Goal: Task Accomplishment & Management: Use online tool/utility

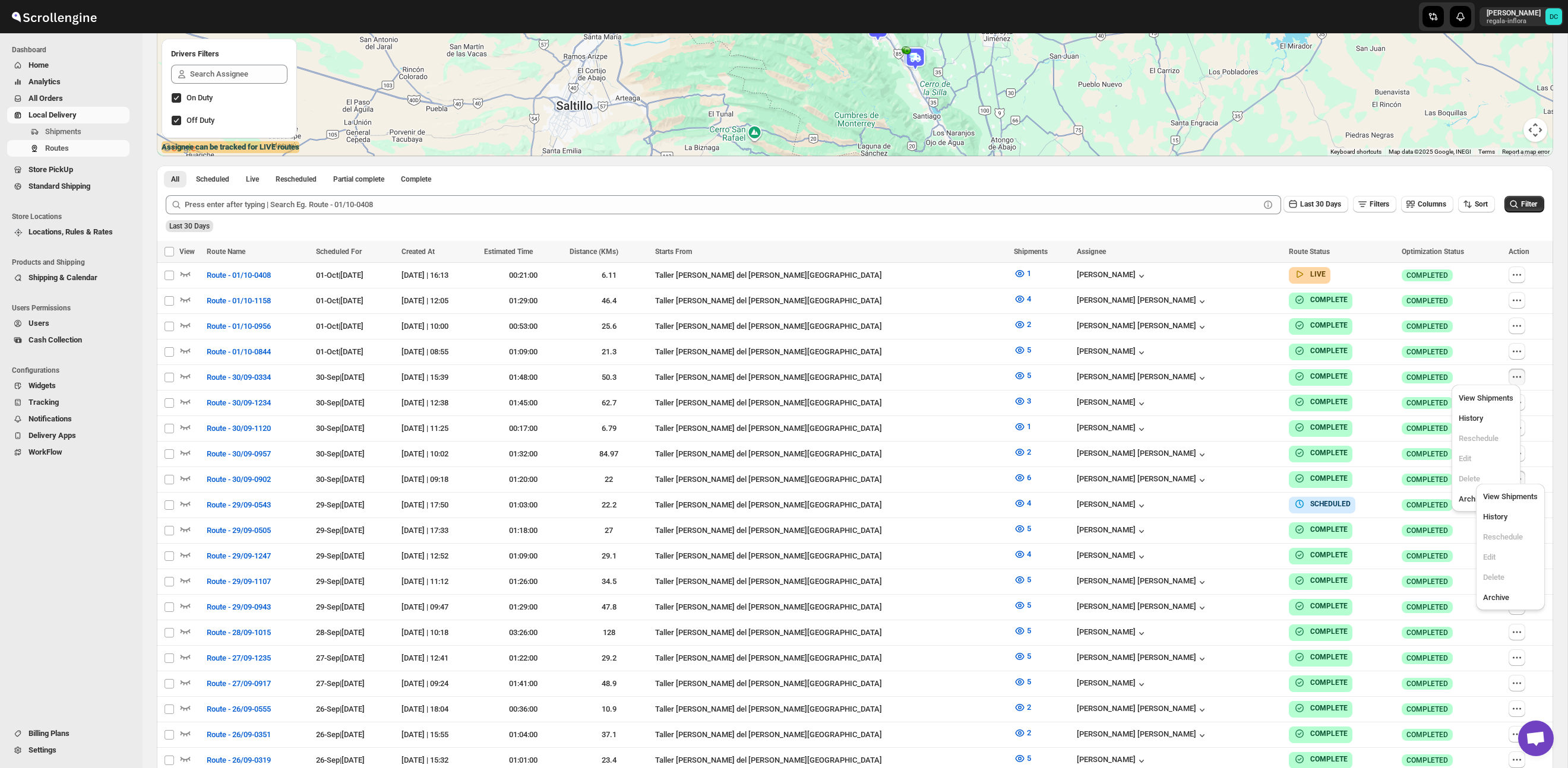
scroll to position [266, 0]
click at [57, 99] on span "All Orders" at bounding box center [45, 98] width 34 height 9
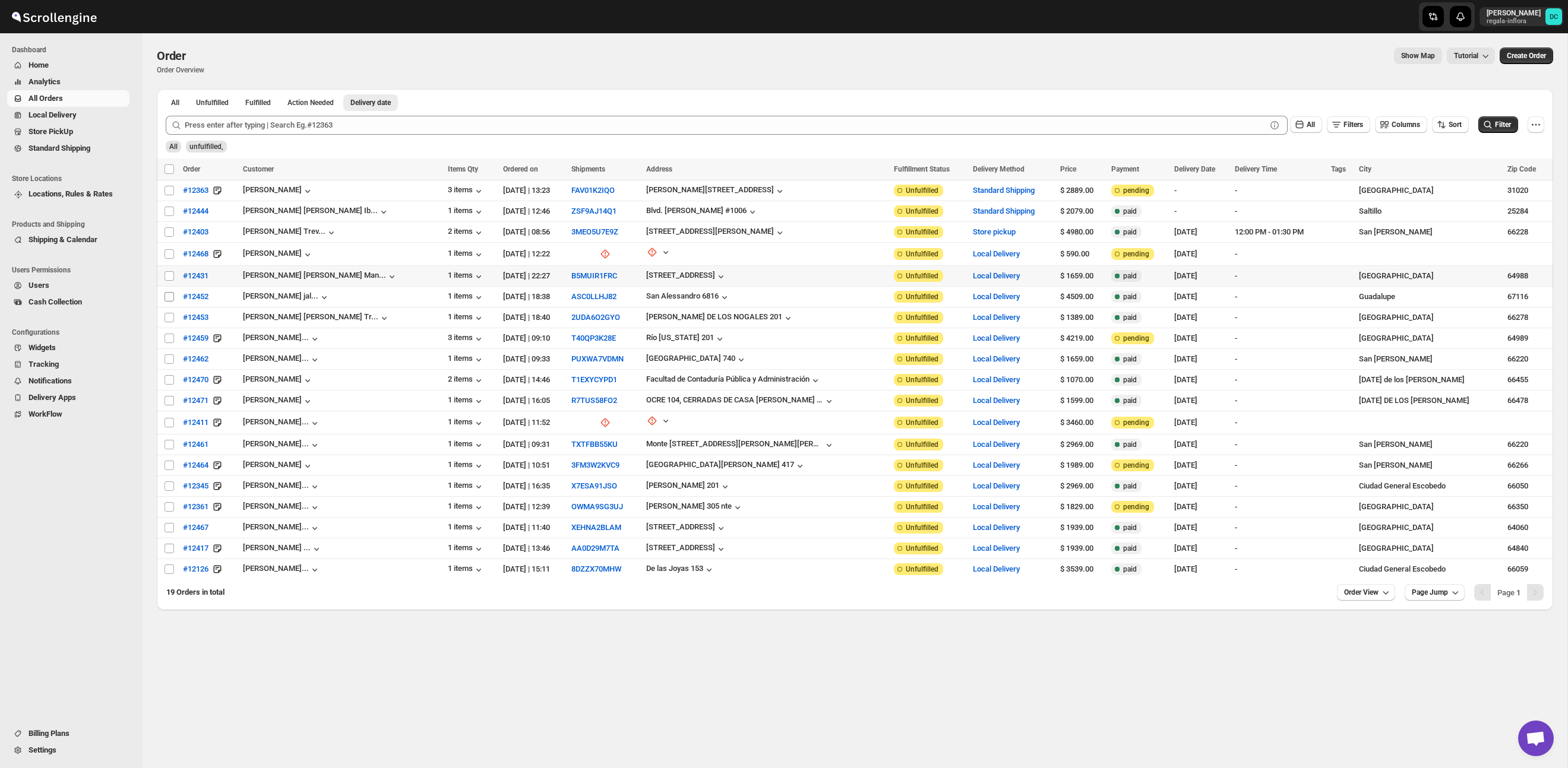
drag, startPoint x: 168, startPoint y: 276, endPoint x: 173, endPoint y: 297, distance: 21.6
click at [168, 277] on input "Select order" at bounding box center [170, 276] width 10 height 10
checkbox input "true"
drag, startPoint x: 170, startPoint y: 298, endPoint x: 168, endPoint y: 308, distance: 10.2
click at [170, 298] on input "Select order" at bounding box center [170, 297] width 10 height 10
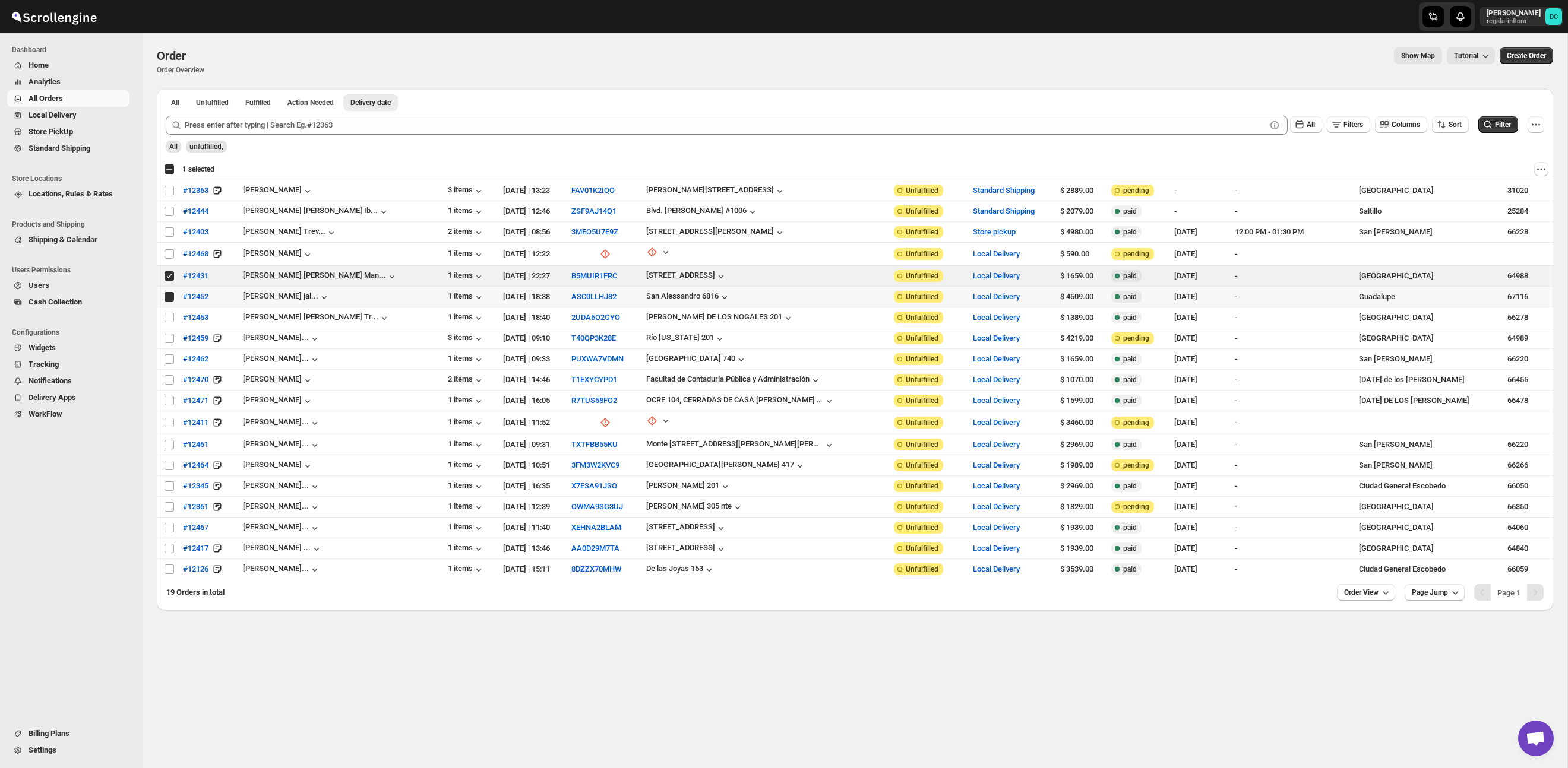
checkbox input "true"
click at [168, 318] on input "Select order" at bounding box center [170, 318] width 10 height 10
checkbox input "true"
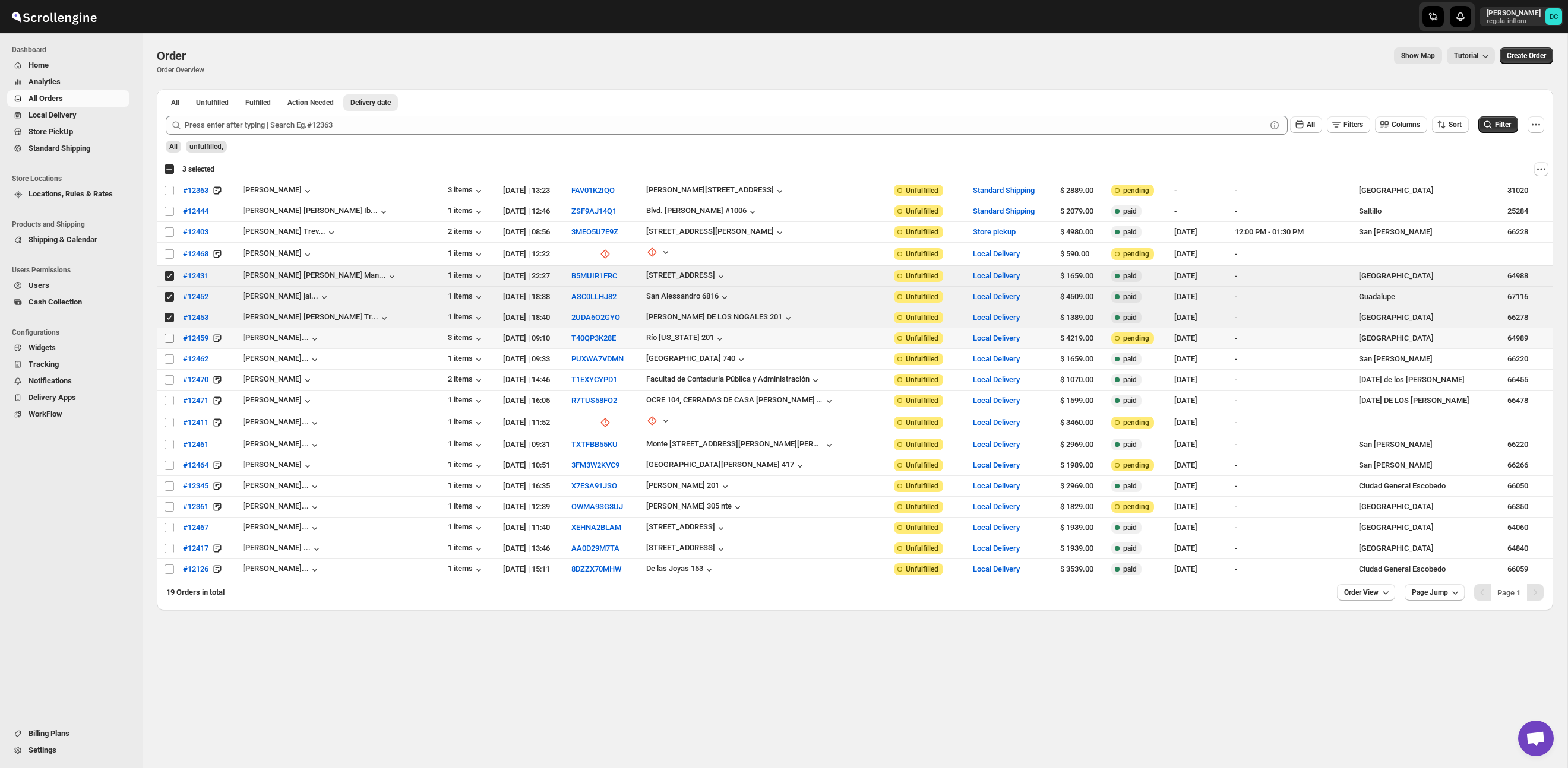
click at [168, 338] on input "Select order" at bounding box center [170, 338] width 10 height 10
checkbox input "true"
click at [170, 353] on span at bounding box center [169, 358] width 10 height 10
click at [170, 354] on input "Select order" at bounding box center [170, 359] width 10 height 10
checkbox input "false"
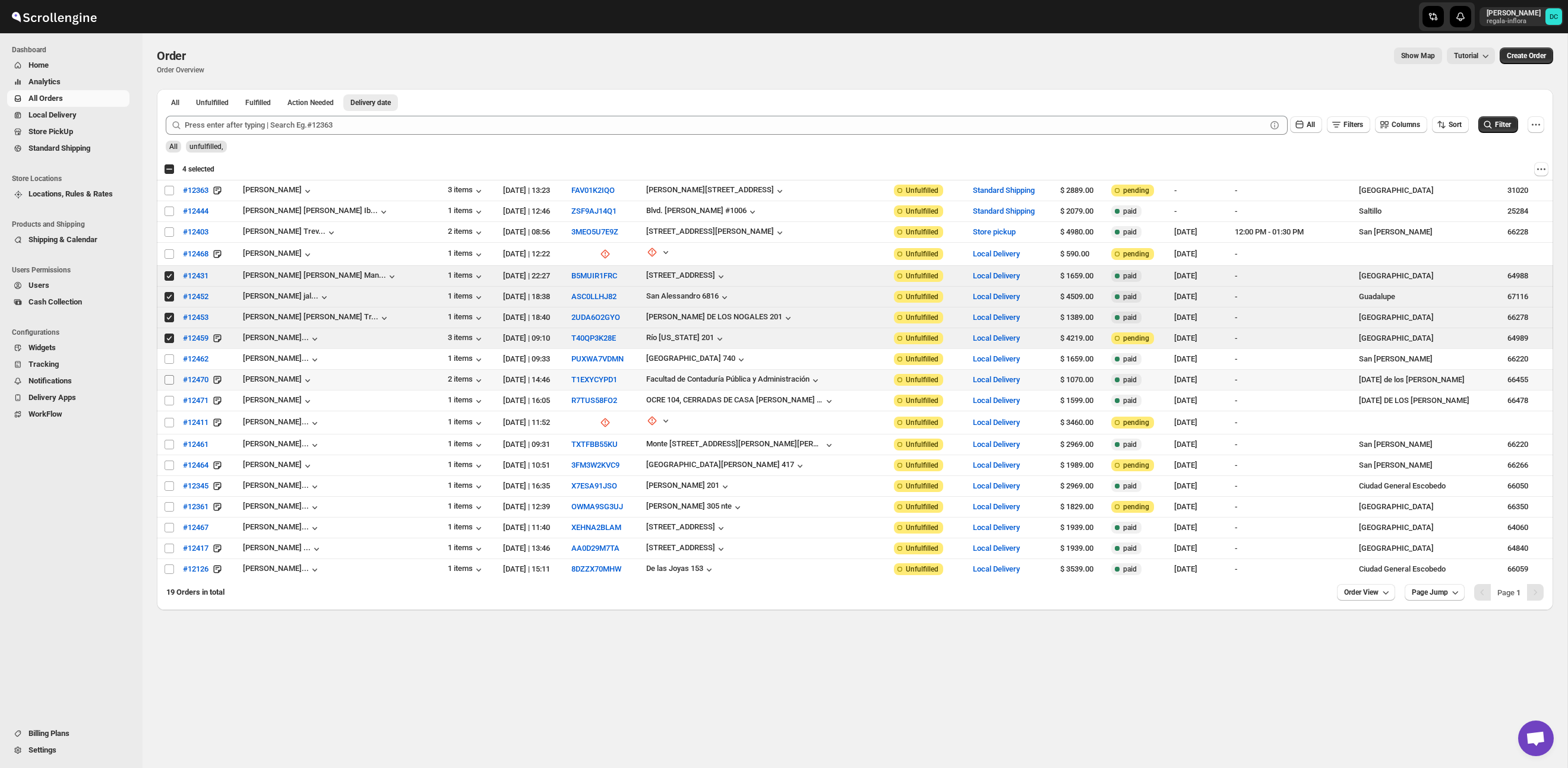
click at [169, 381] on input "Select order" at bounding box center [170, 380] width 10 height 10
checkbox input "true"
click at [166, 354] on input "Select order" at bounding box center [170, 359] width 10 height 10
checkbox input "true"
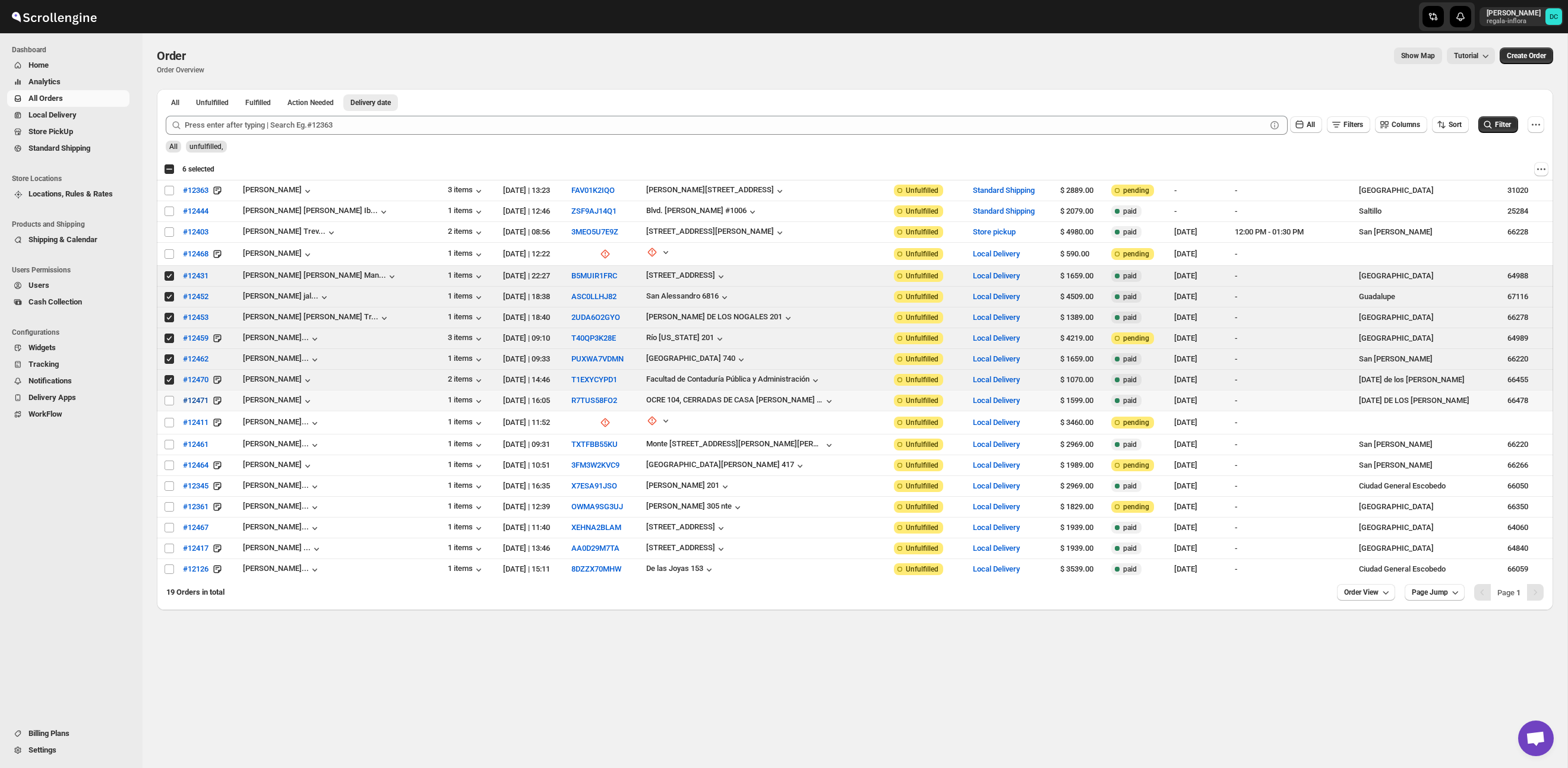
drag, startPoint x: 170, startPoint y: 399, endPoint x: 178, endPoint y: 400, distance: 8.1
click at [170, 399] on input "Select order" at bounding box center [170, 400] width 10 height 10
checkbox input "true"
drag, startPoint x: 168, startPoint y: 423, endPoint x: 169, endPoint y: 430, distance: 7.1
click at [168, 423] on input "Select order" at bounding box center [170, 423] width 10 height 10
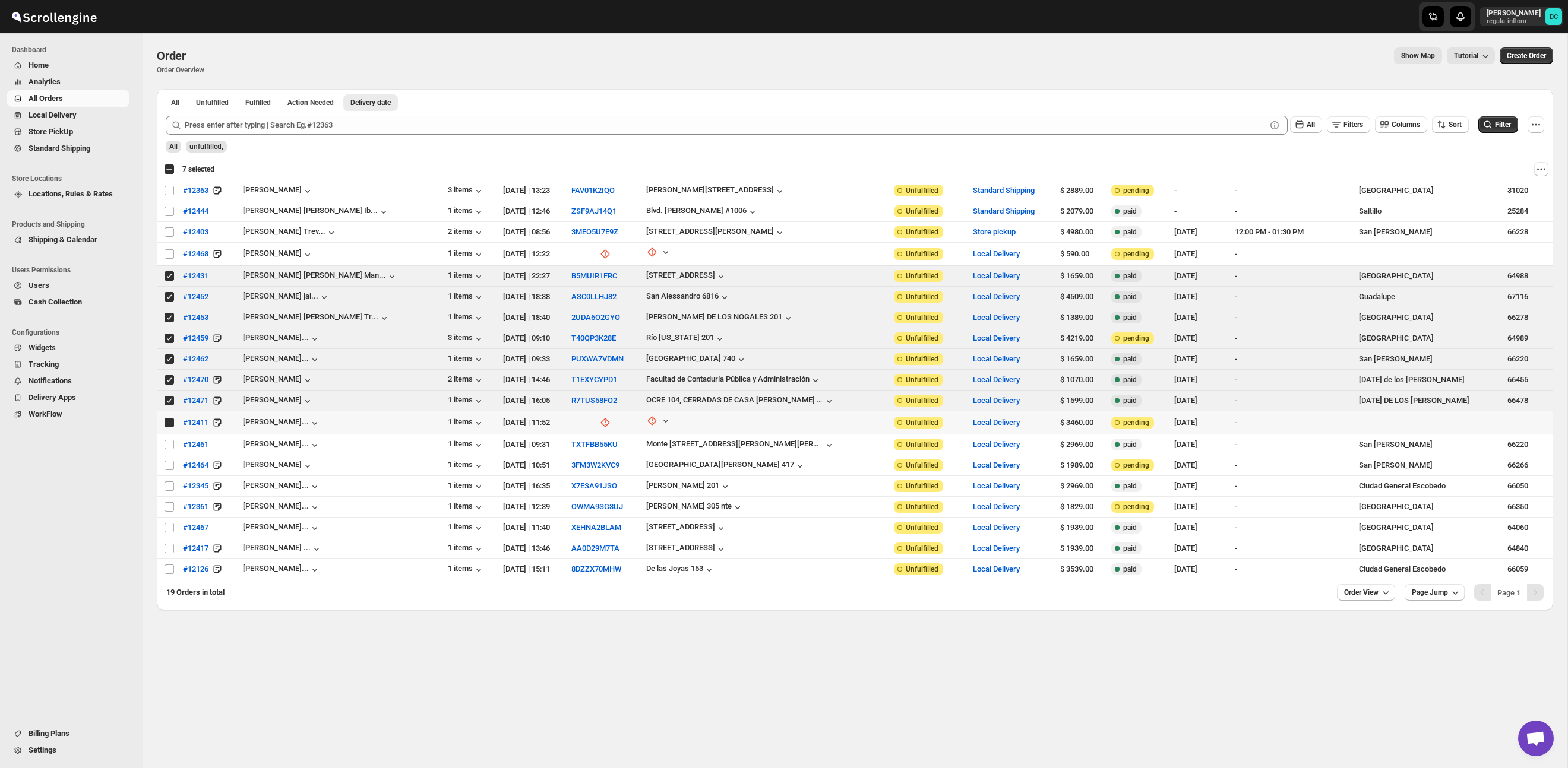
checkbox input "true"
click at [172, 440] on input "Select order" at bounding box center [170, 445] width 10 height 10
checkbox input "true"
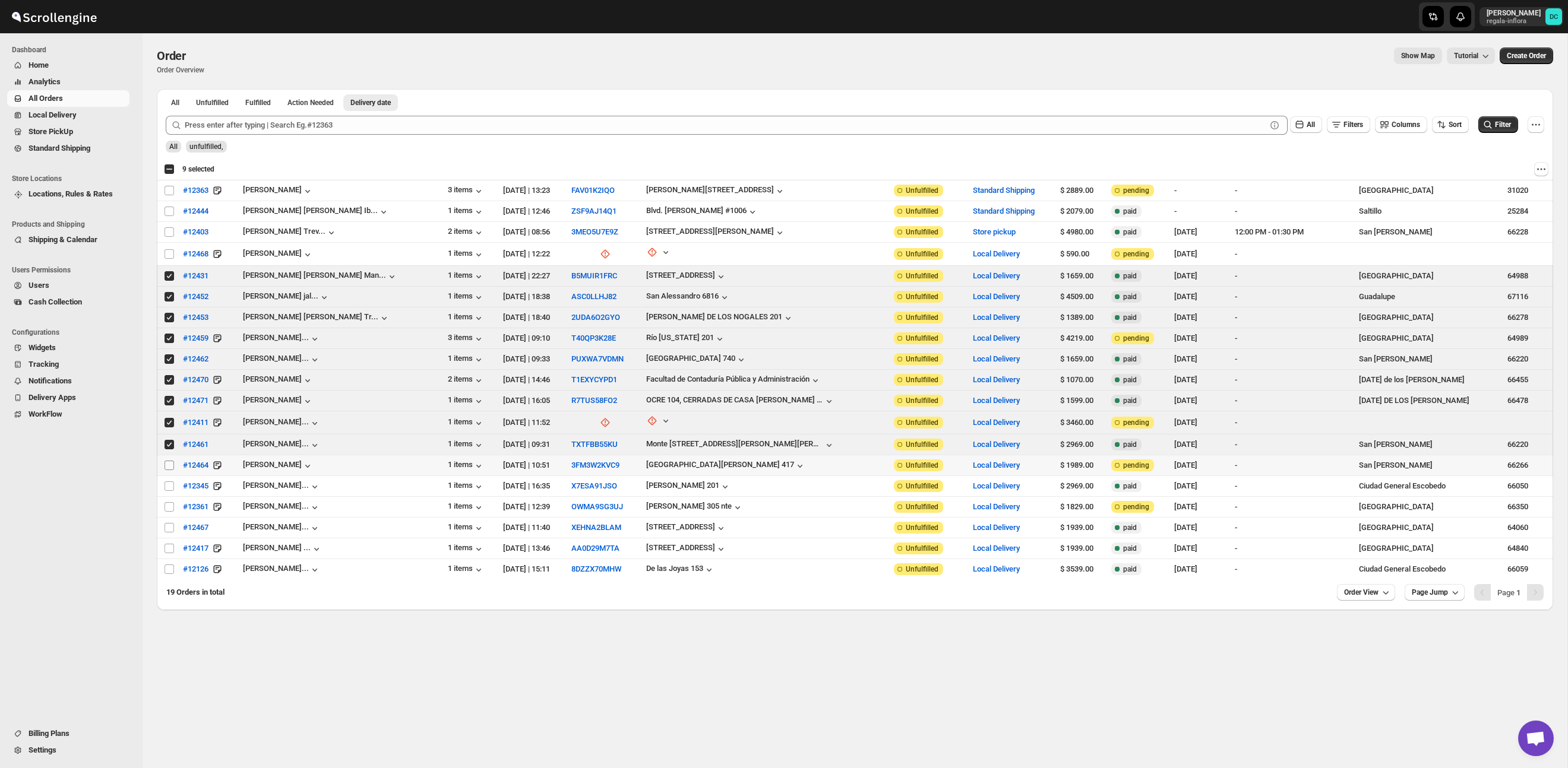
click at [169, 461] on input "Select order" at bounding box center [170, 466] width 10 height 10
checkbox input "true"
click at [170, 485] on input "Select order" at bounding box center [170, 486] width 10 height 10
checkbox input "true"
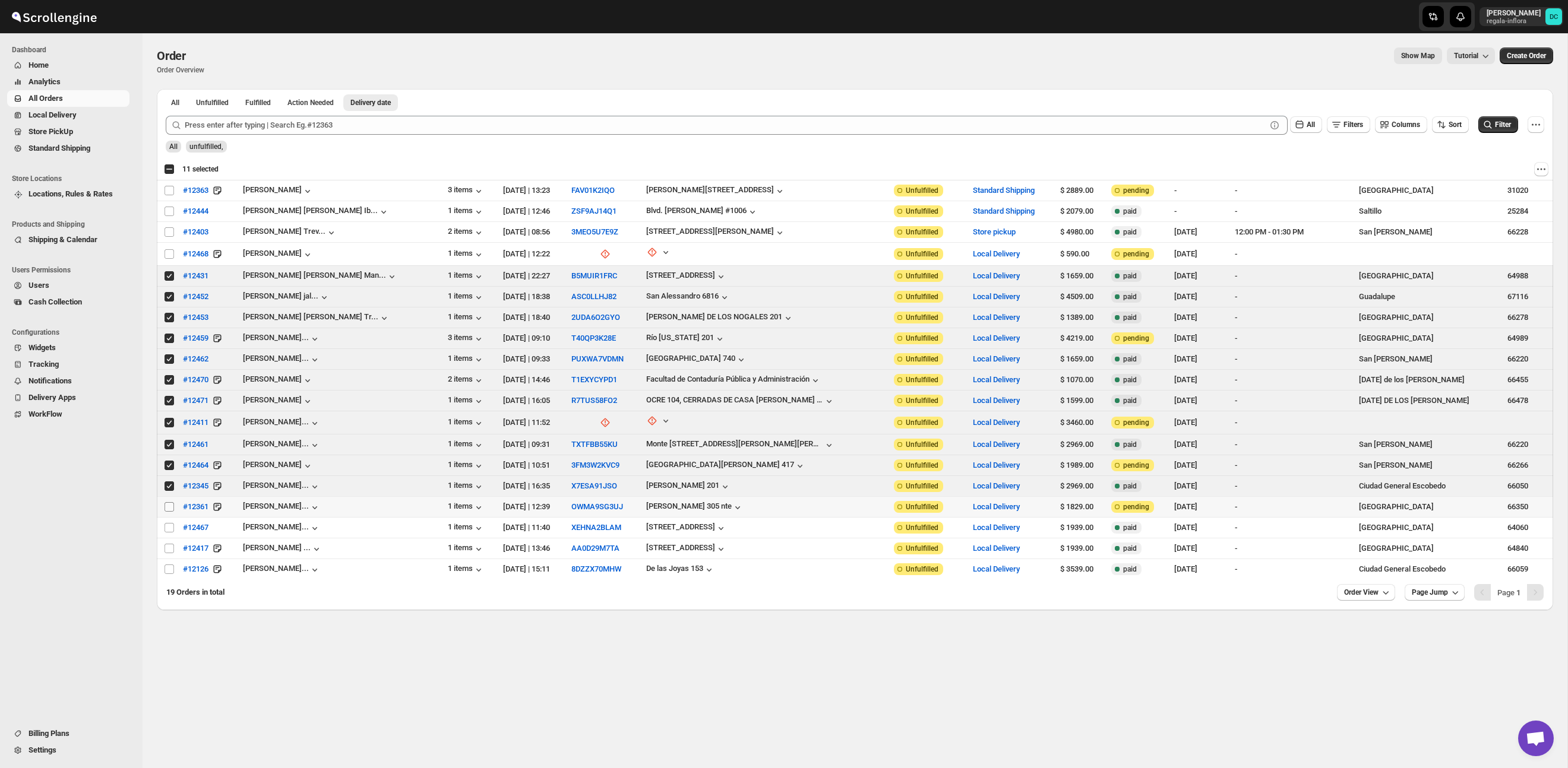
click at [166, 502] on input "Select order" at bounding box center [170, 507] width 10 height 10
checkbox input "true"
click at [72, 146] on span "Routes" at bounding box center [86, 148] width 82 height 12
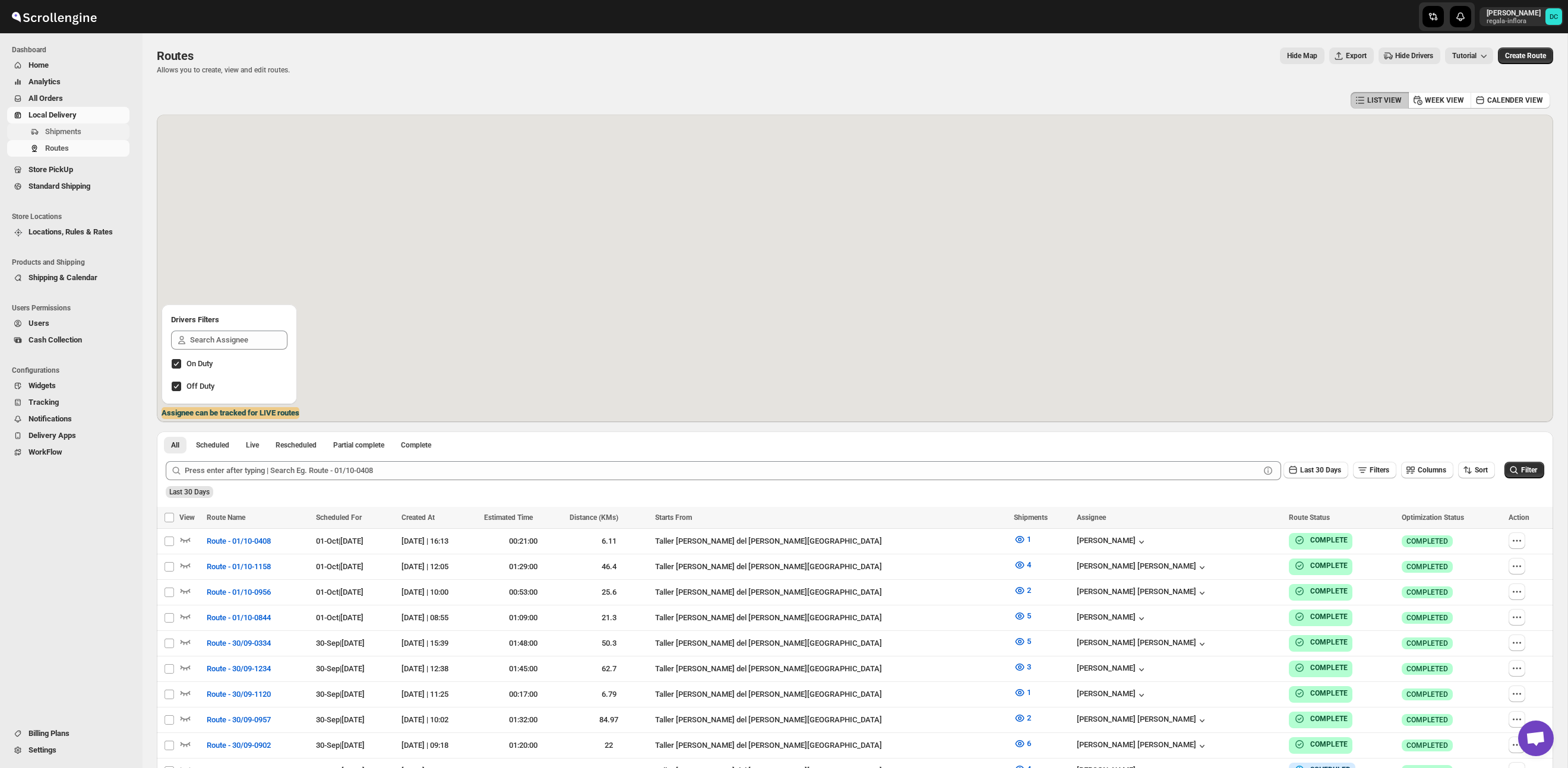
click at [88, 134] on span "Shipments" at bounding box center [86, 131] width 82 height 12
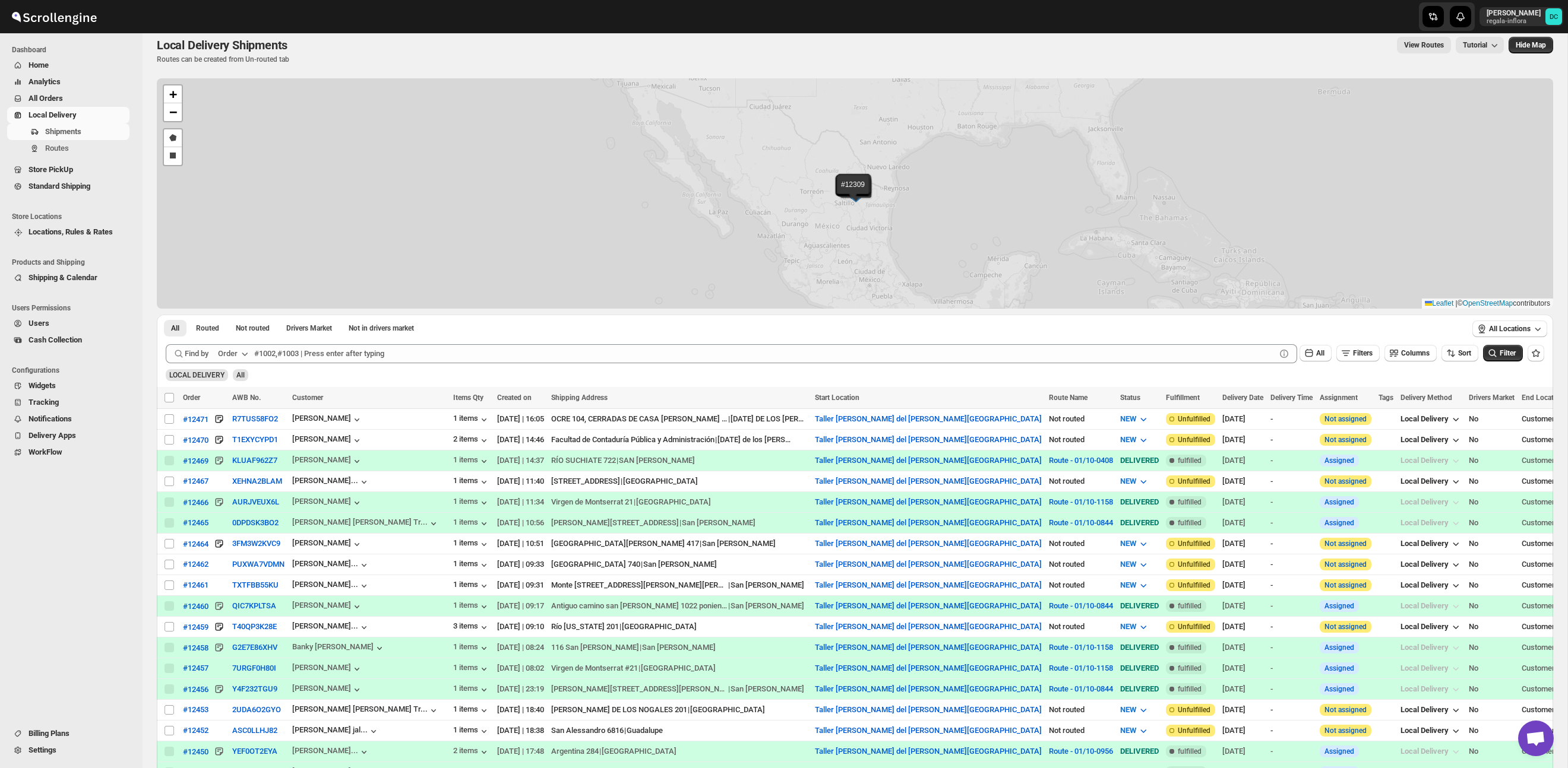
scroll to position [31, 0]
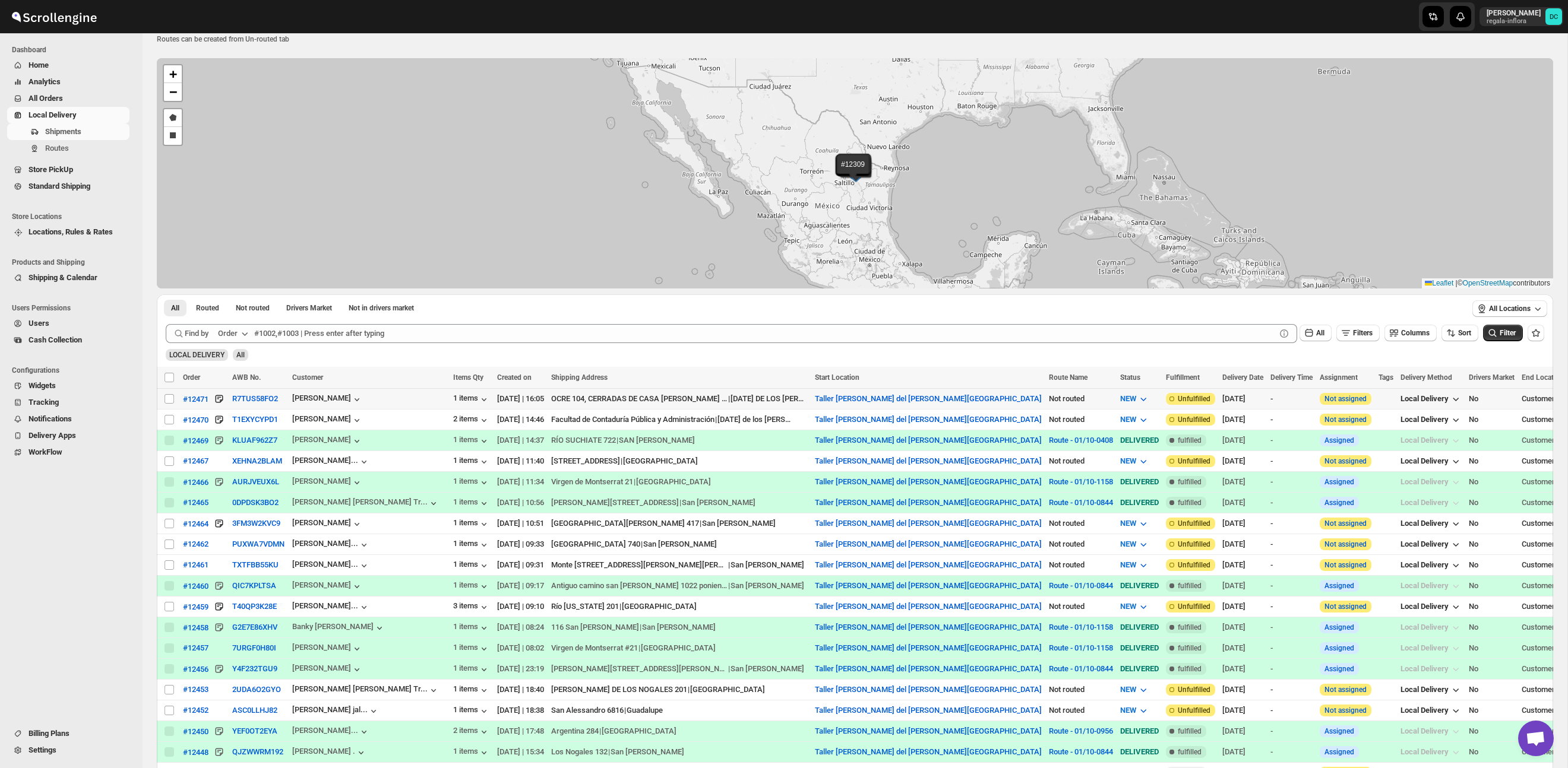
drag, startPoint x: 170, startPoint y: 398, endPoint x: 174, endPoint y: 412, distance: 14.6
click at [170, 398] on input "Select shipment" at bounding box center [170, 399] width 10 height 10
checkbox input "true"
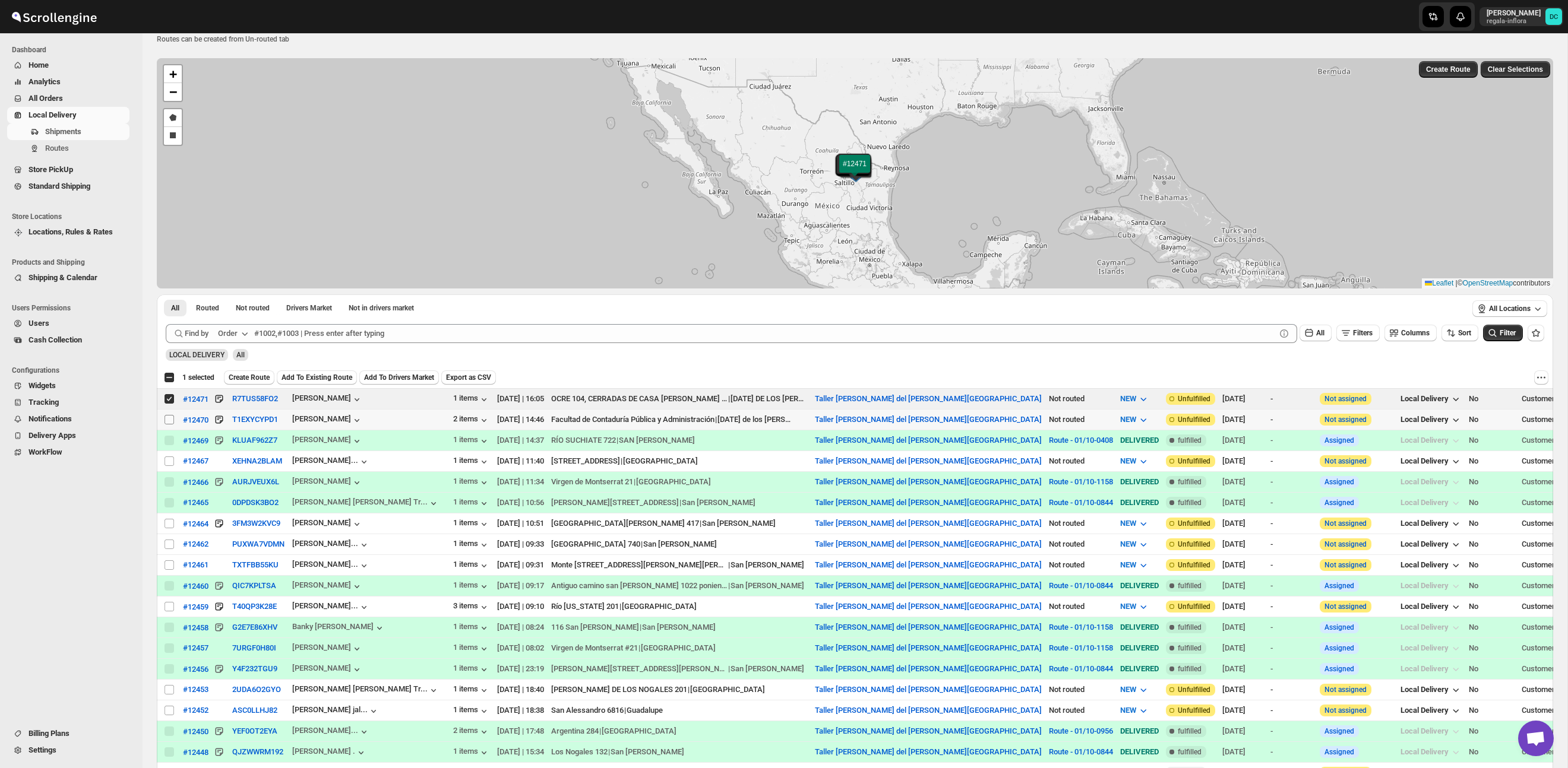
click at [171, 419] on input "Select shipment" at bounding box center [170, 419] width 10 height 10
checkbox input "true"
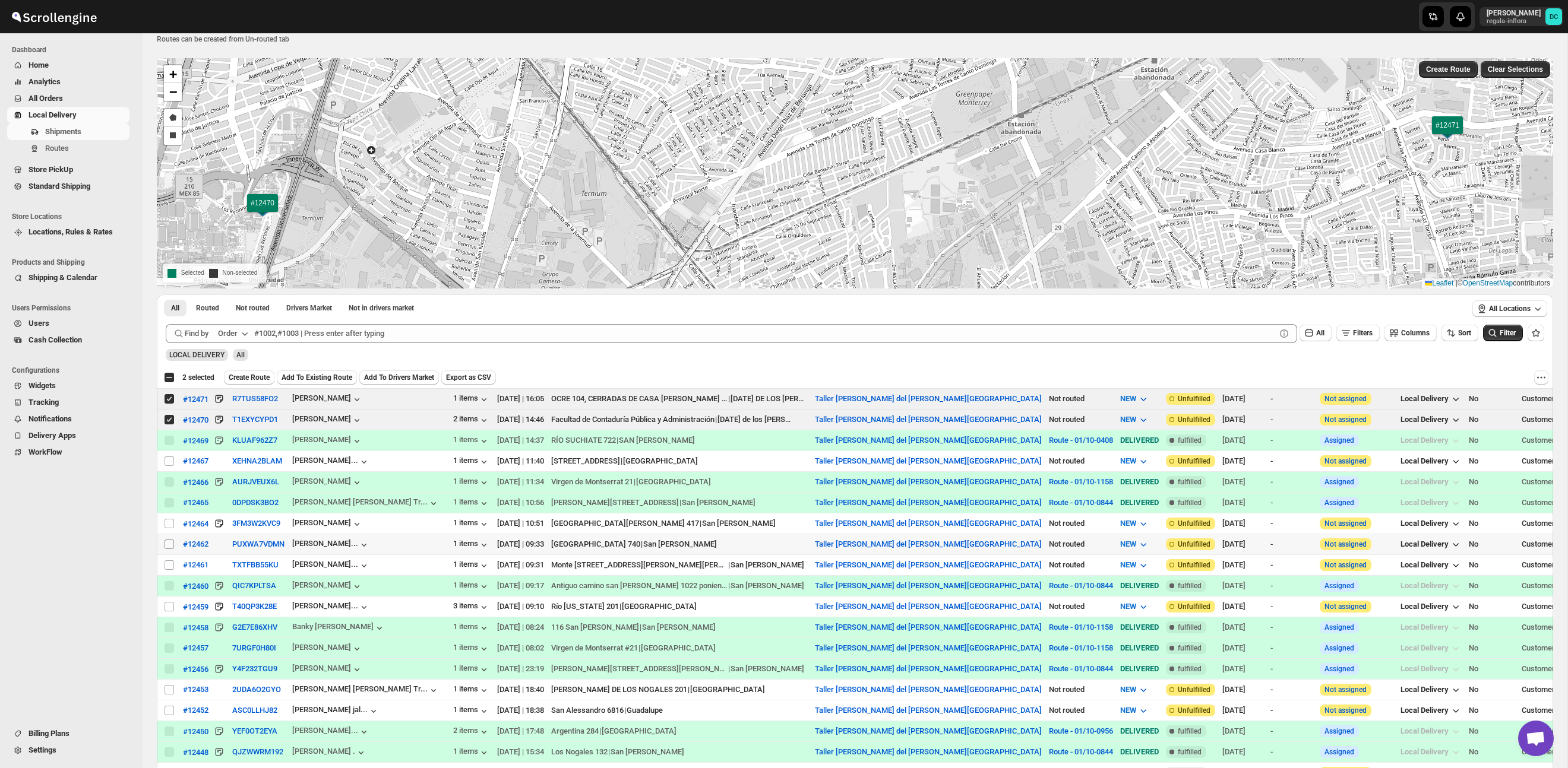
click at [170, 543] on input "Select shipment" at bounding box center [170, 544] width 10 height 10
checkbox input "true"
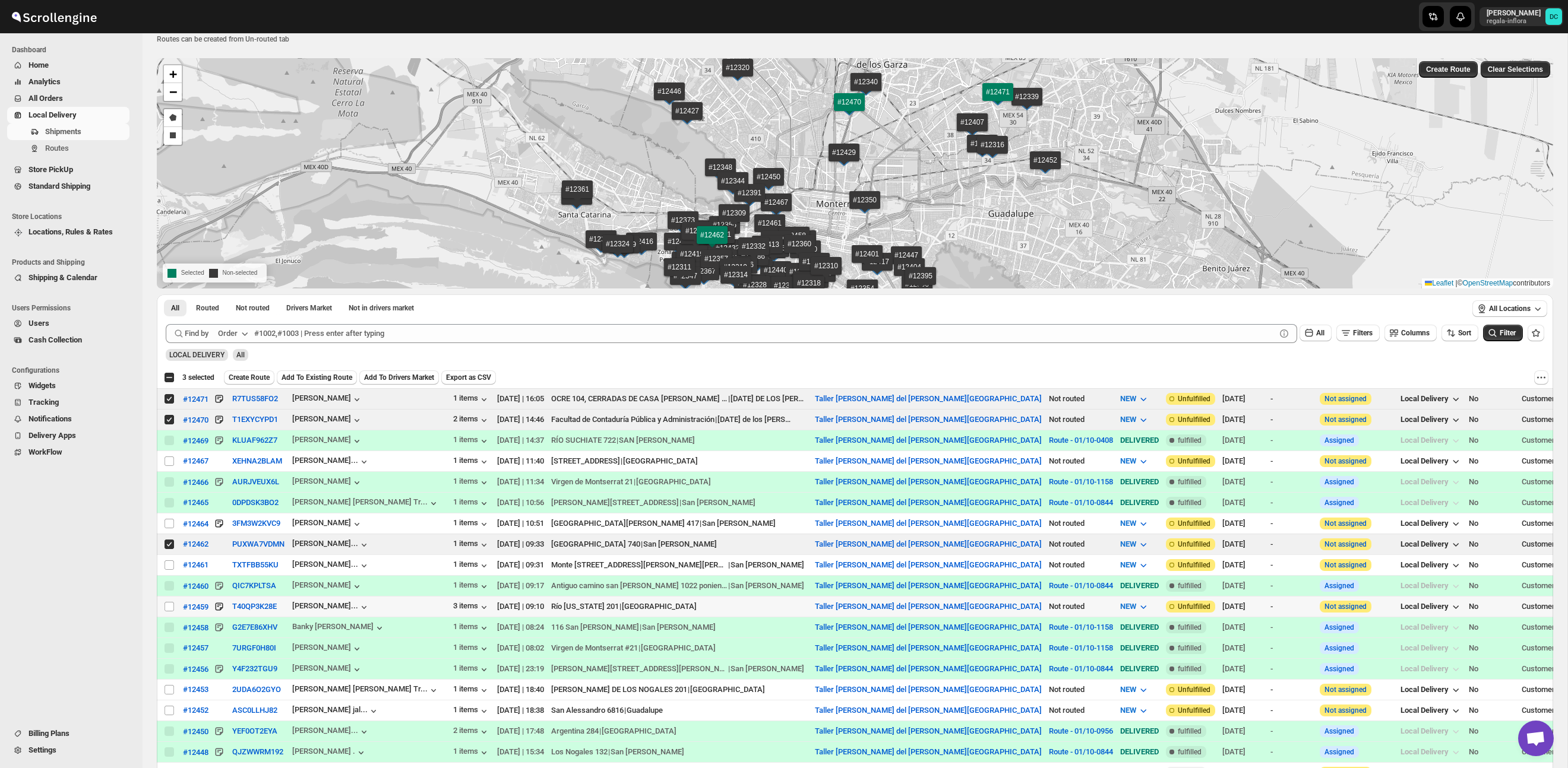
drag, startPoint x: 171, startPoint y: 606, endPoint x: 219, endPoint y: 540, distance: 81.6
click at [171, 606] on input "Select shipment" at bounding box center [170, 606] width 10 height 10
checkbox input "true"
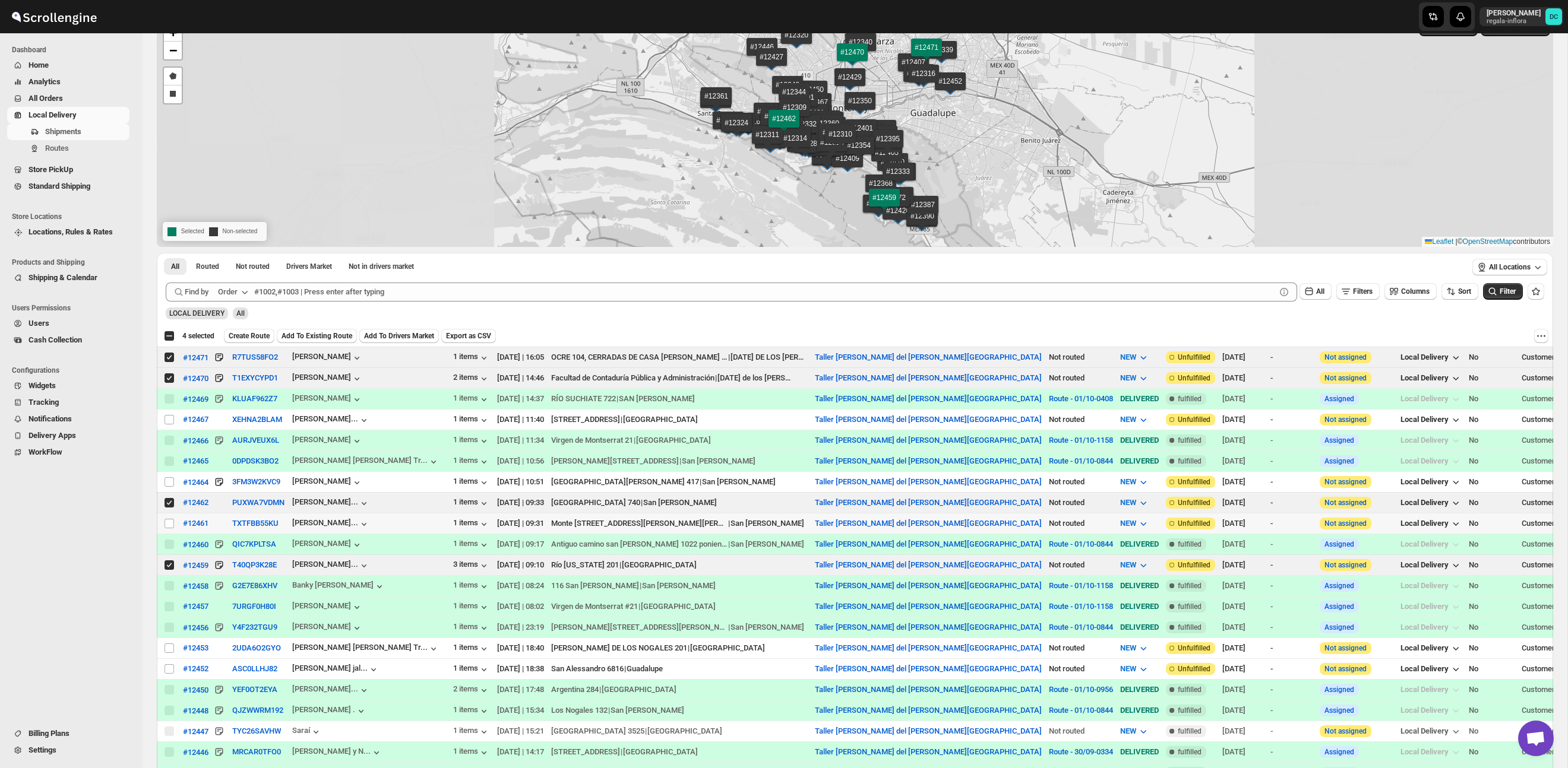
scroll to position [77, 0]
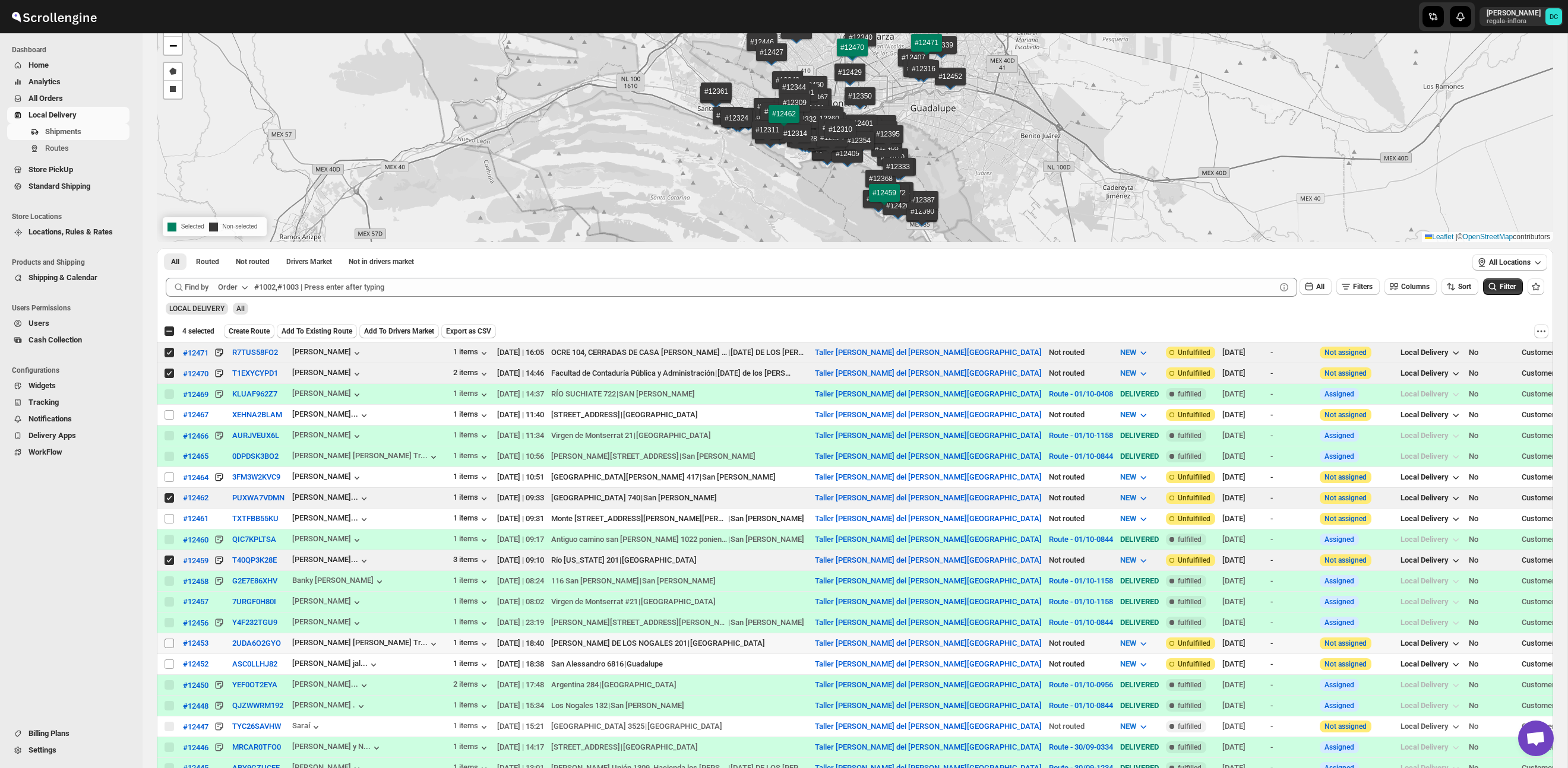
click at [166, 645] on input "Select shipment" at bounding box center [170, 643] width 10 height 10
checkbox input "true"
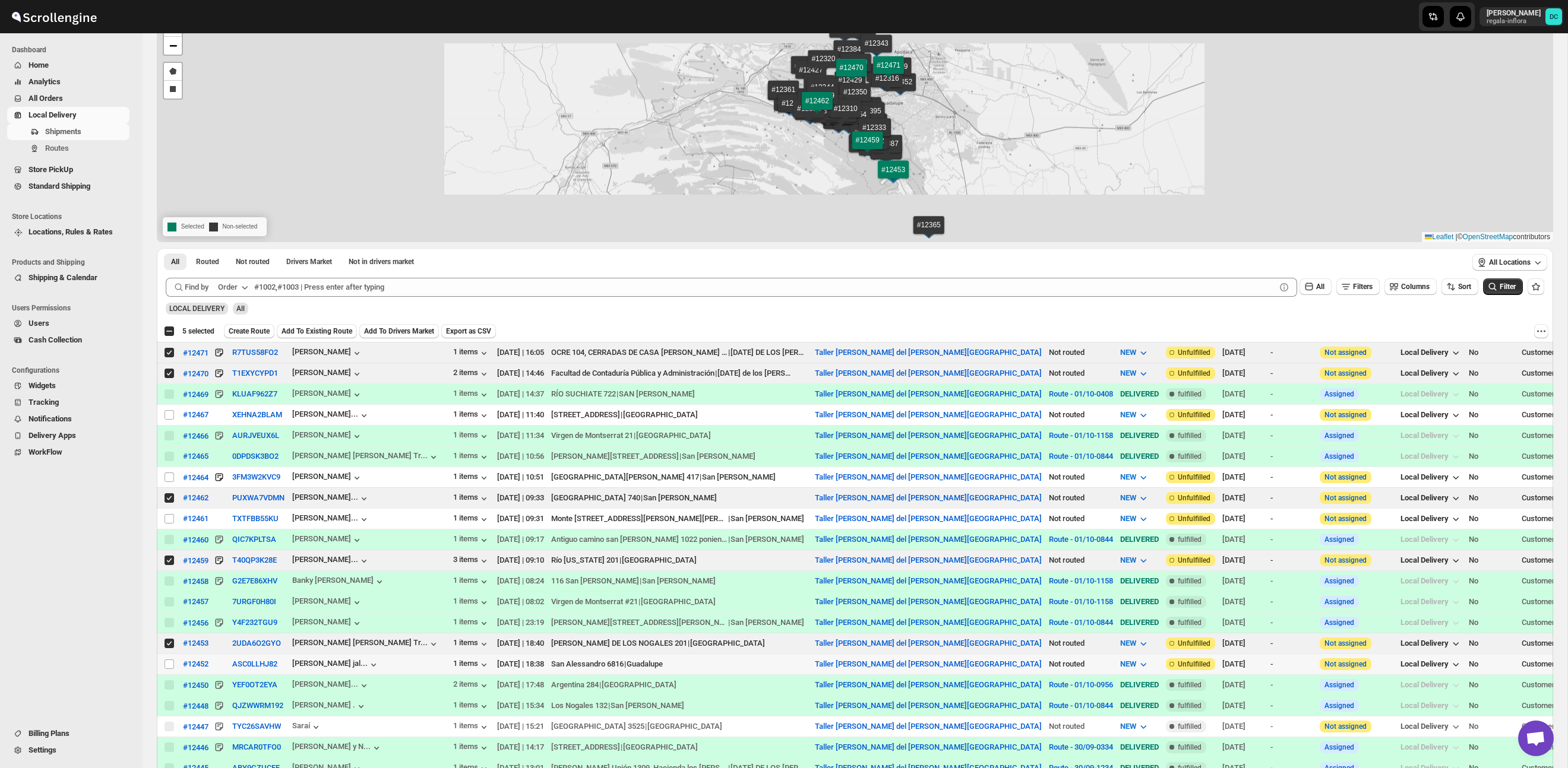
drag, startPoint x: 170, startPoint y: 667, endPoint x: 347, endPoint y: 655, distance: 177.4
click at [170, 667] on input "Select shipment" at bounding box center [170, 665] width 10 height 10
checkbox input "true"
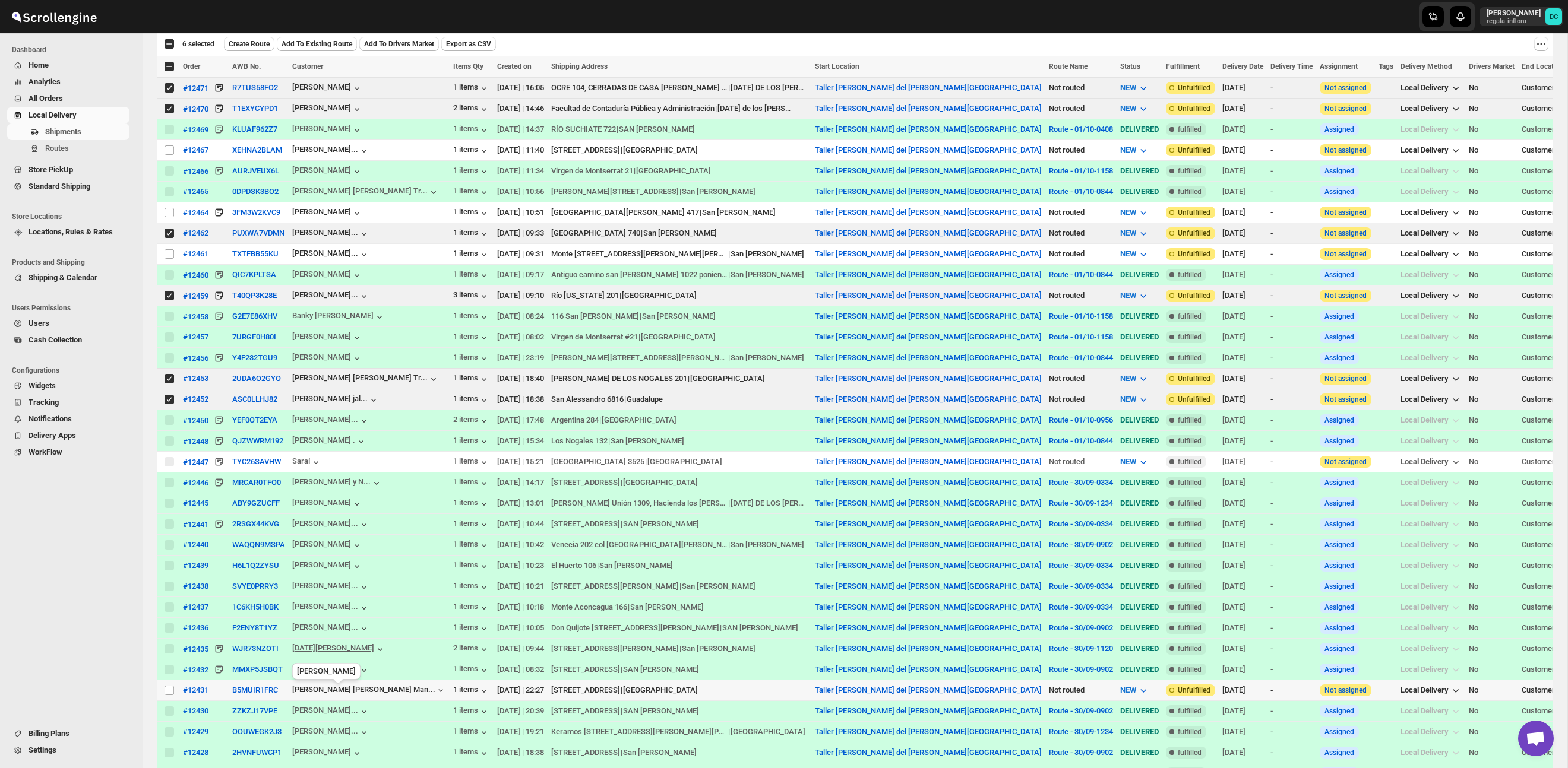
scroll to position [382, 0]
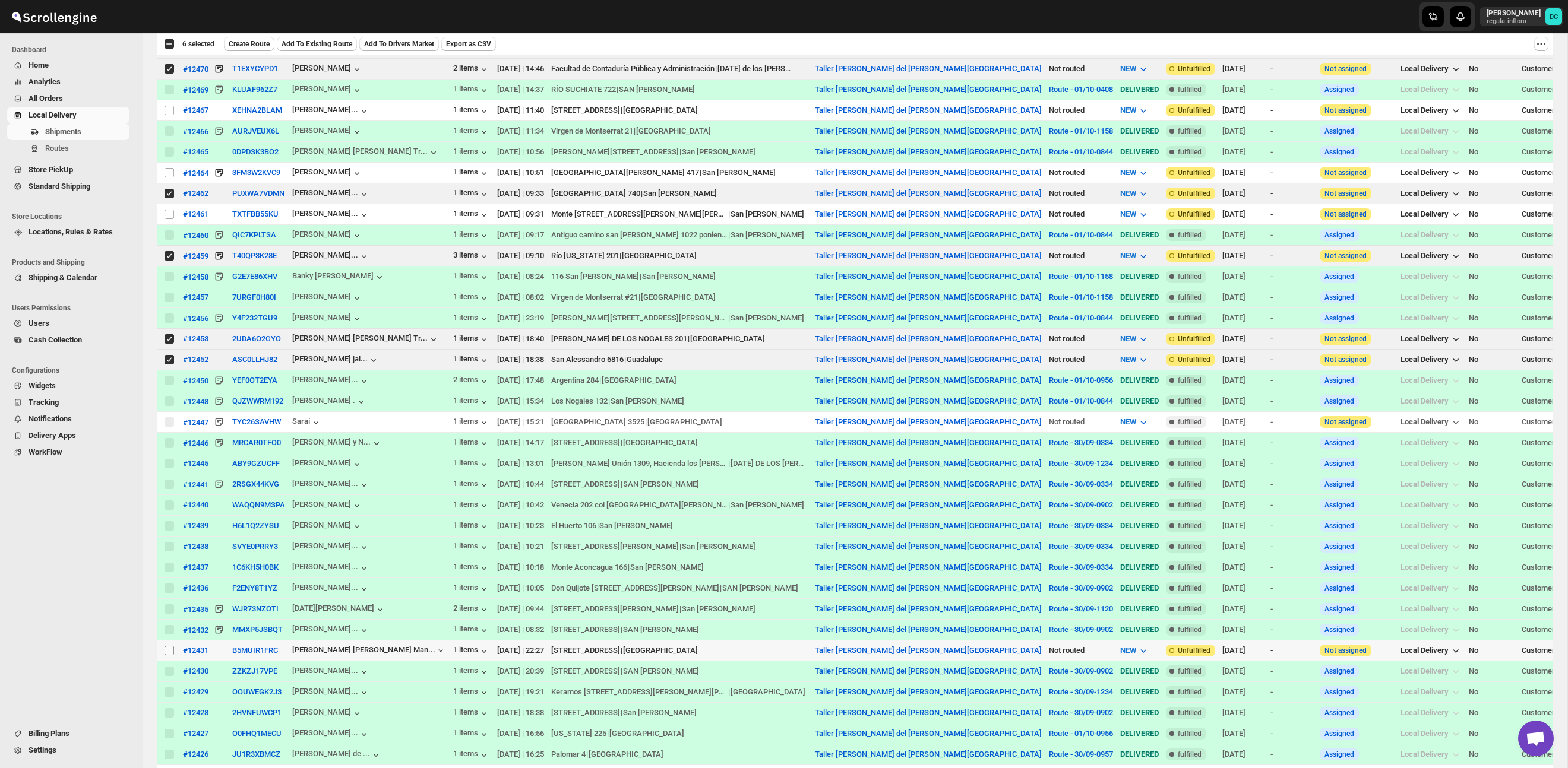
click at [170, 654] on input "Select shipment" at bounding box center [170, 650] width 10 height 10
checkbox input "true"
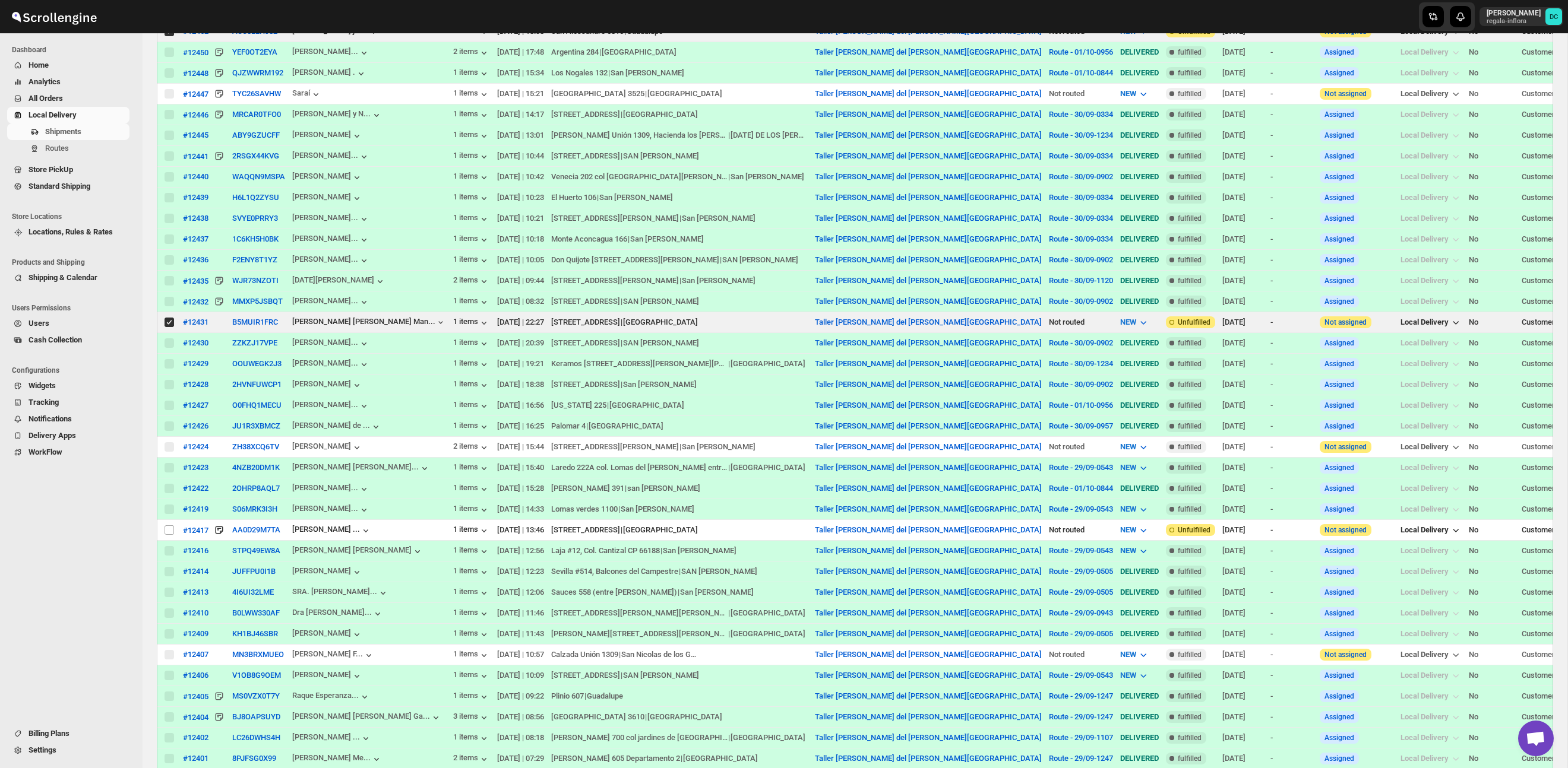
scroll to position [0, 0]
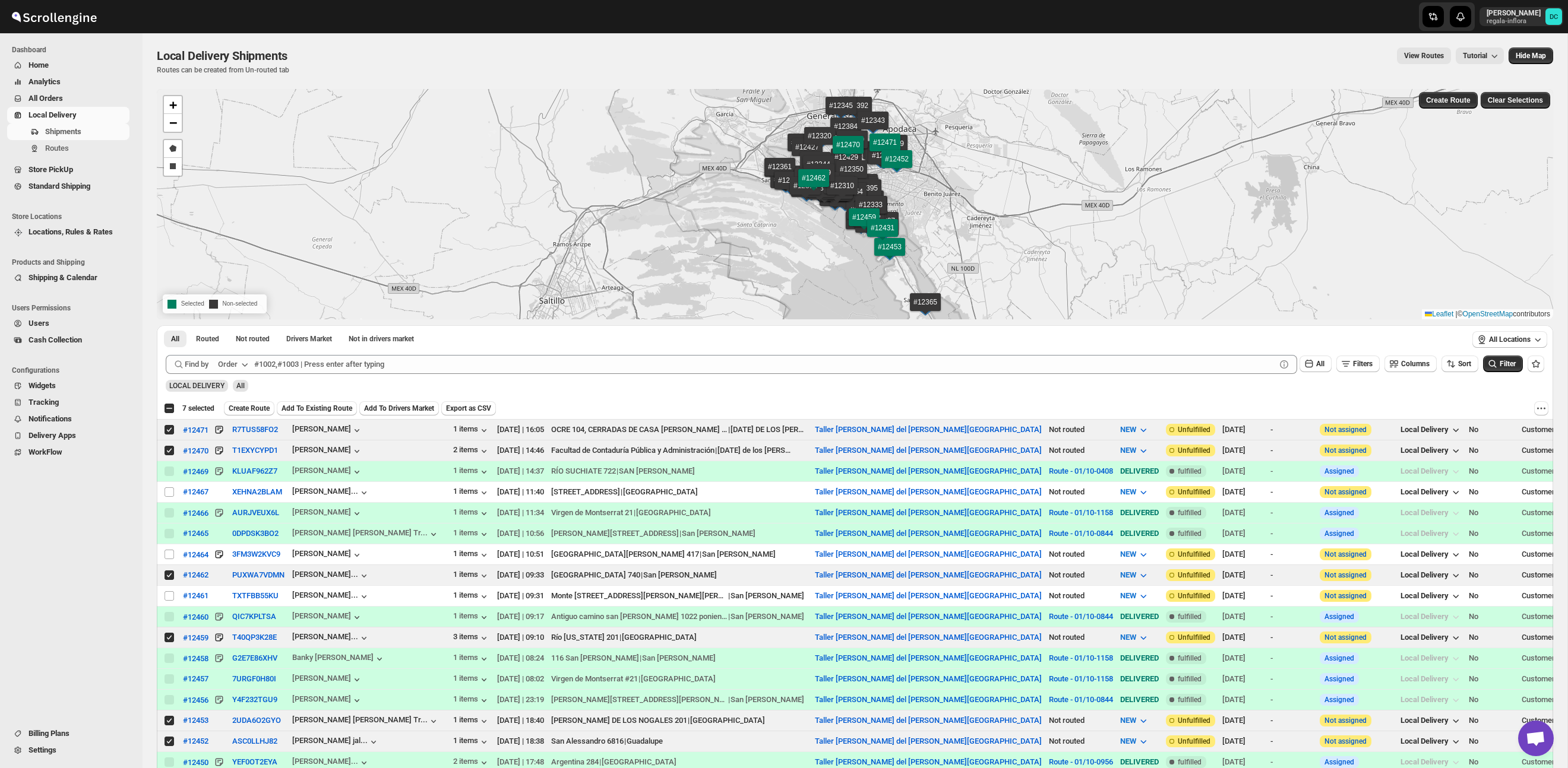
drag, startPoint x: 258, startPoint y: 404, endPoint x: 277, endPoint y: 407, distance: 19.2
click at [258, 404] on span "Create Route" at bounding box center [248, 408] width 41 height 10
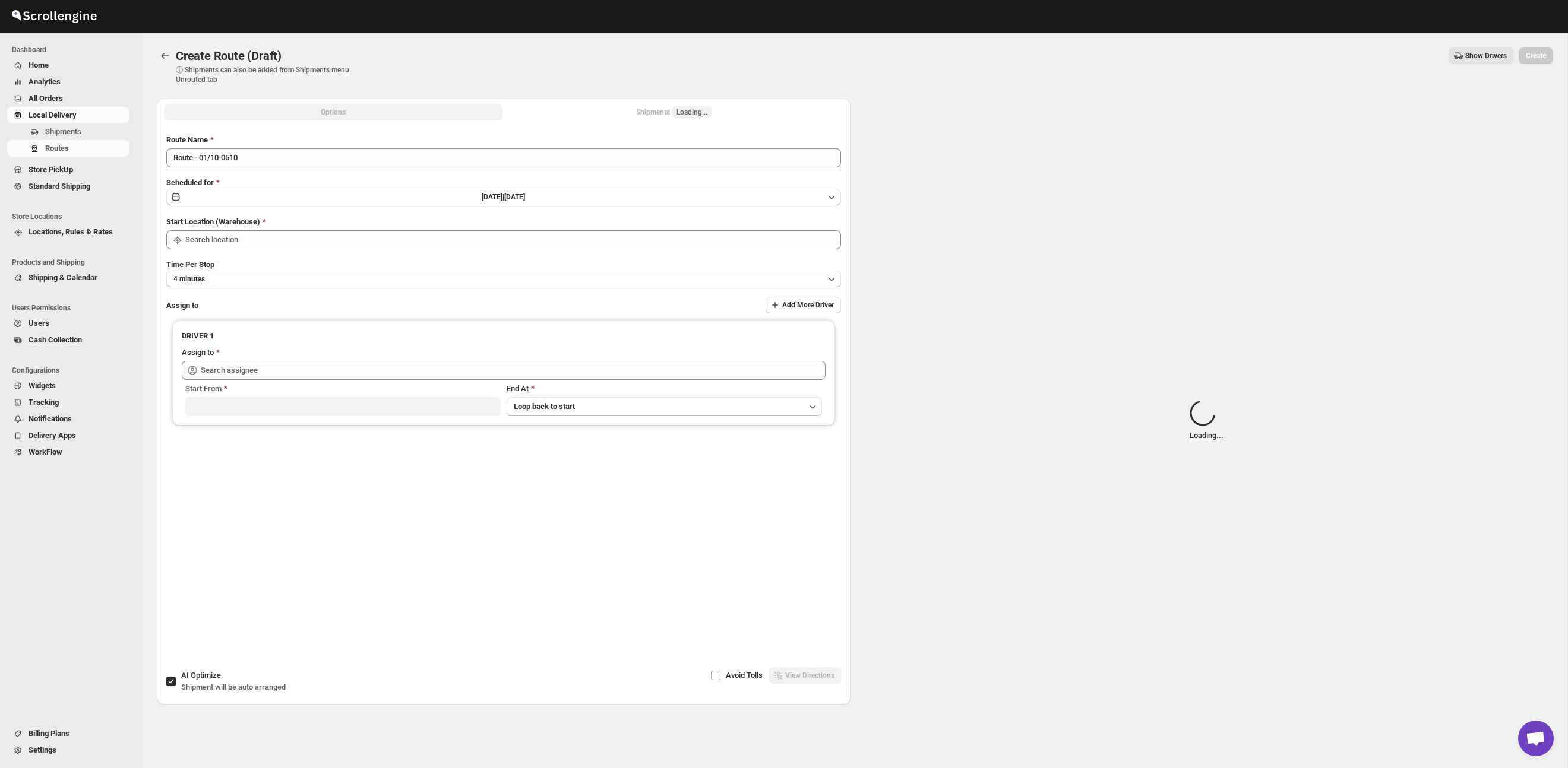
type input "Taller [PERSON_NAME] del [PERSON_NAME][GEOGRAPHIC_DATA]"
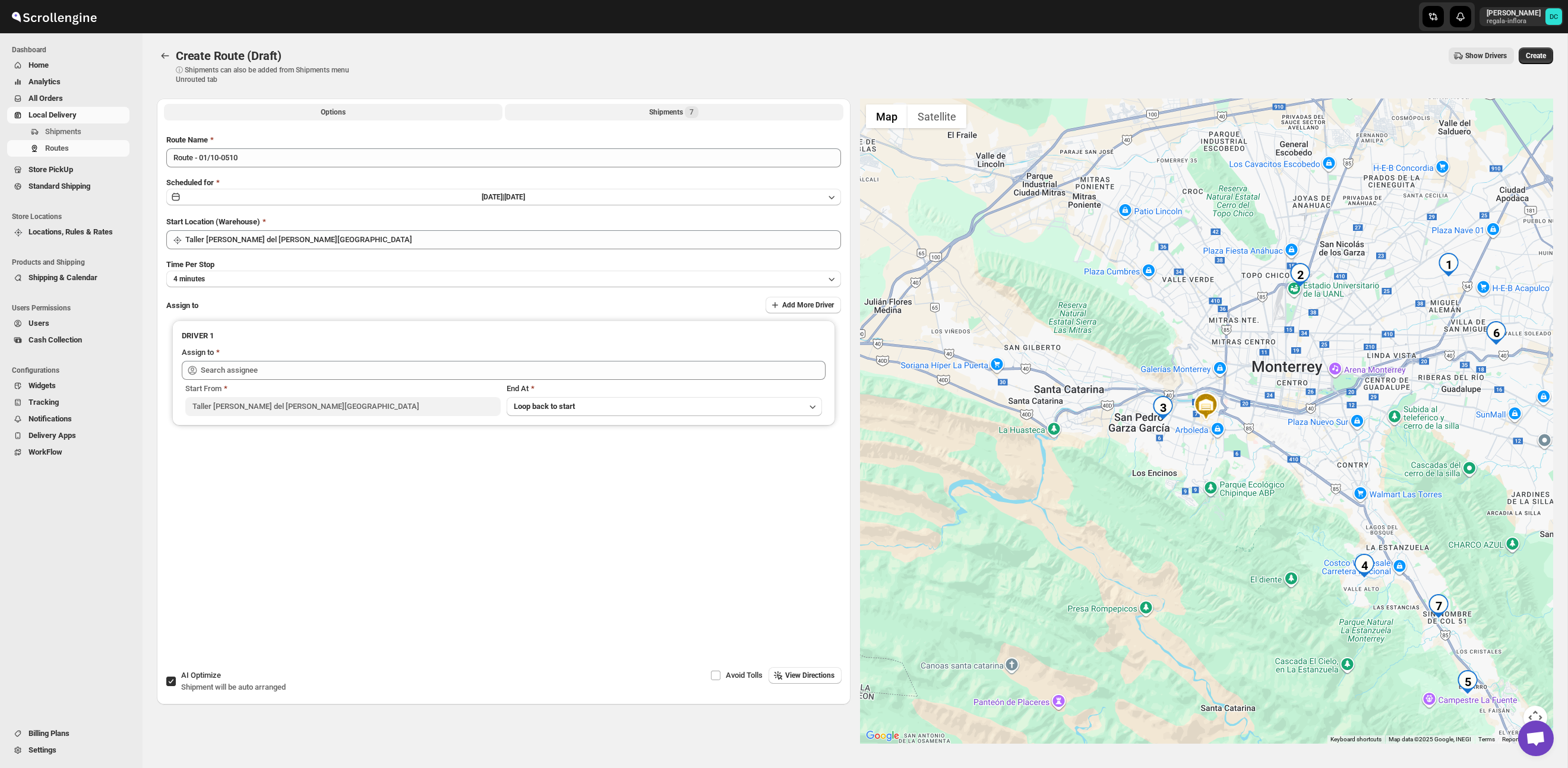
click at [669, 114] on div "Shipments 7" at bounding box center [674, 111] width 49 height 12
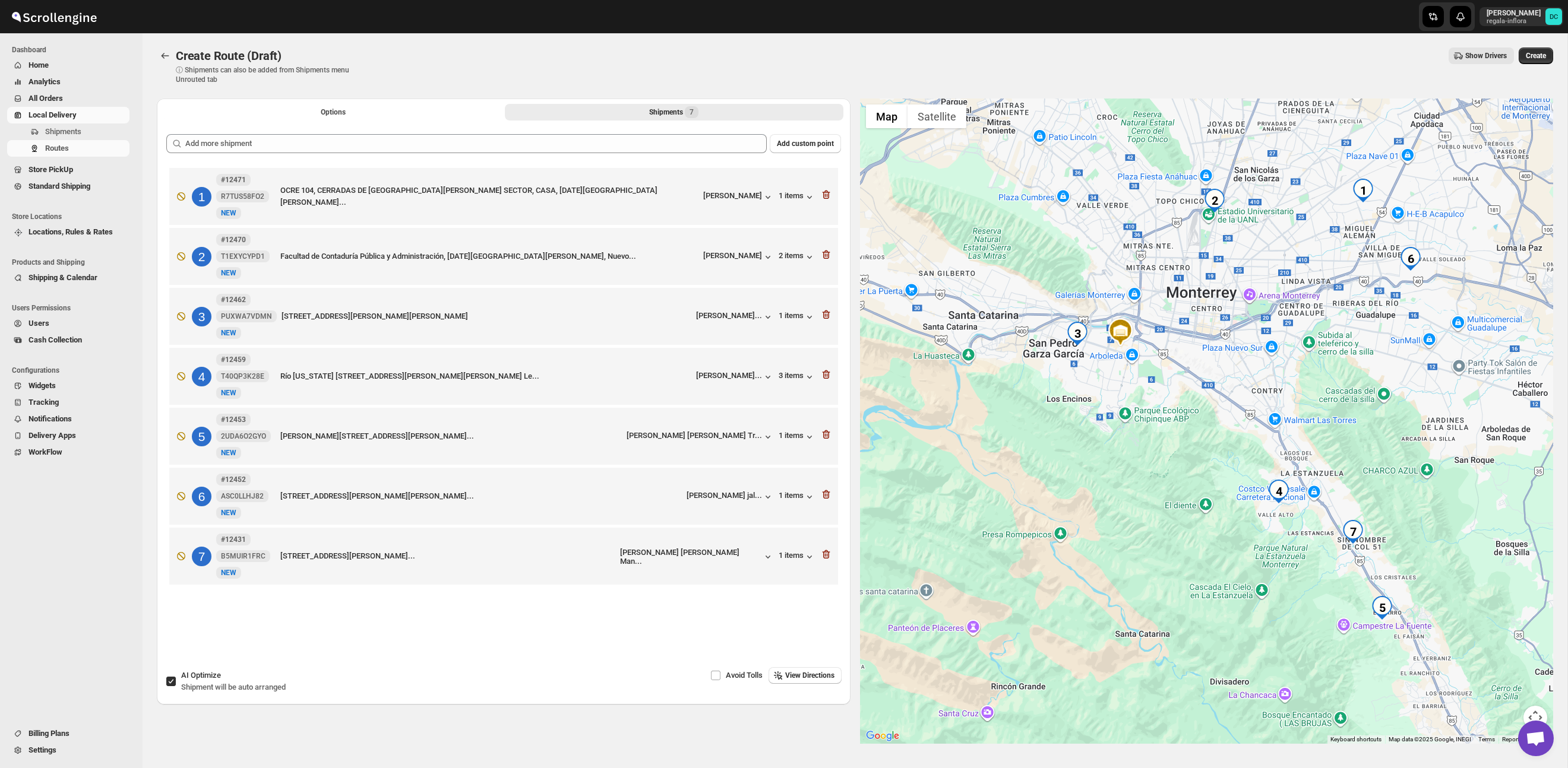
drag, startPoint x: 1390, startPoint y: 482, endPoint x: 1351, endPoint y: 446, distance: 53.1
click at [1351, 446] on div at bounding box center [1206, 421] width 694 height 645
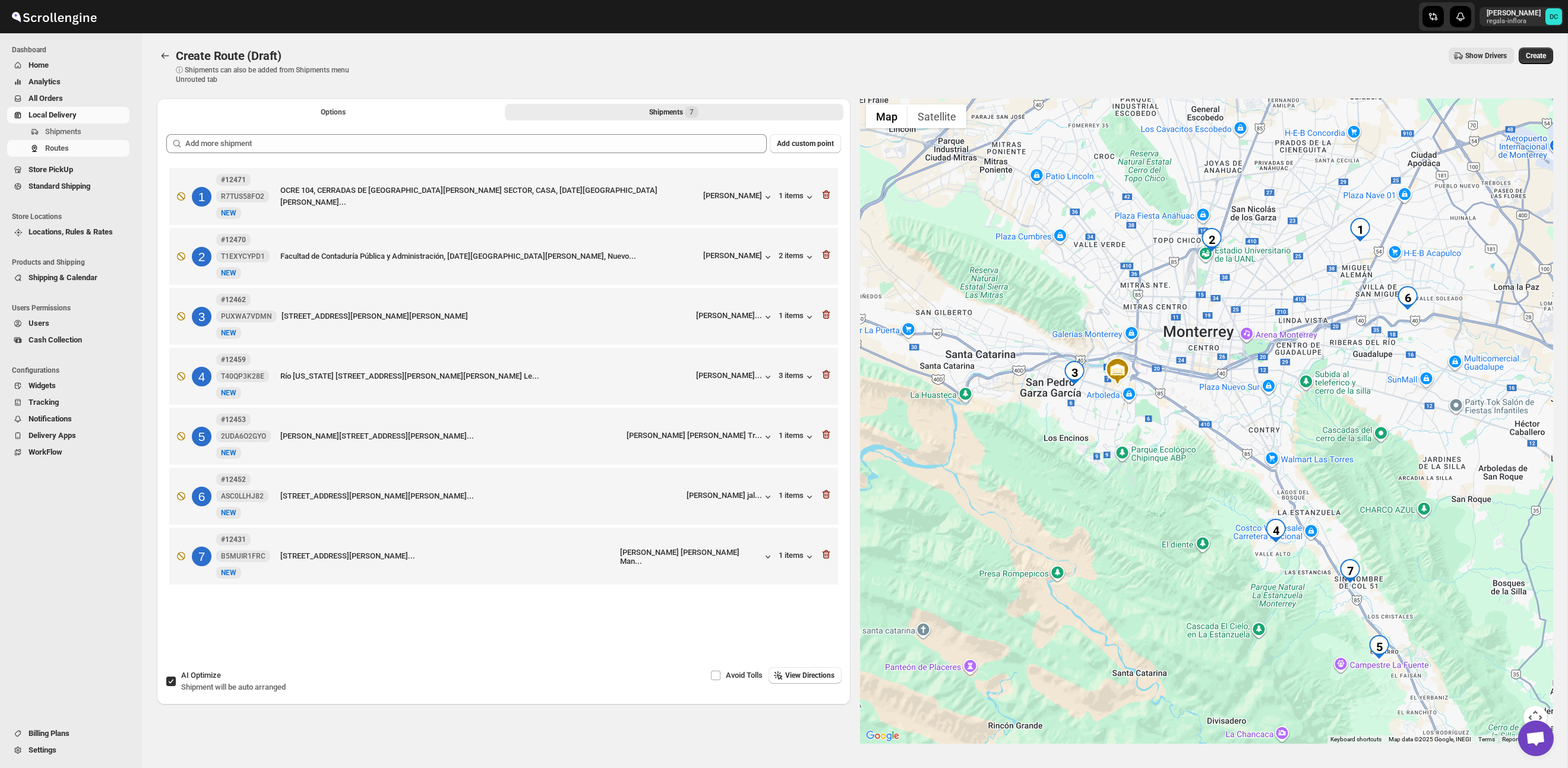
drag, startPoint x: 1311, startPoint y: 372, endPoint x: 1308, endPoint y: 413, distance: 41.1
click at [1308, 413] on div at bounding box center [1206, 421] width 694 height 645
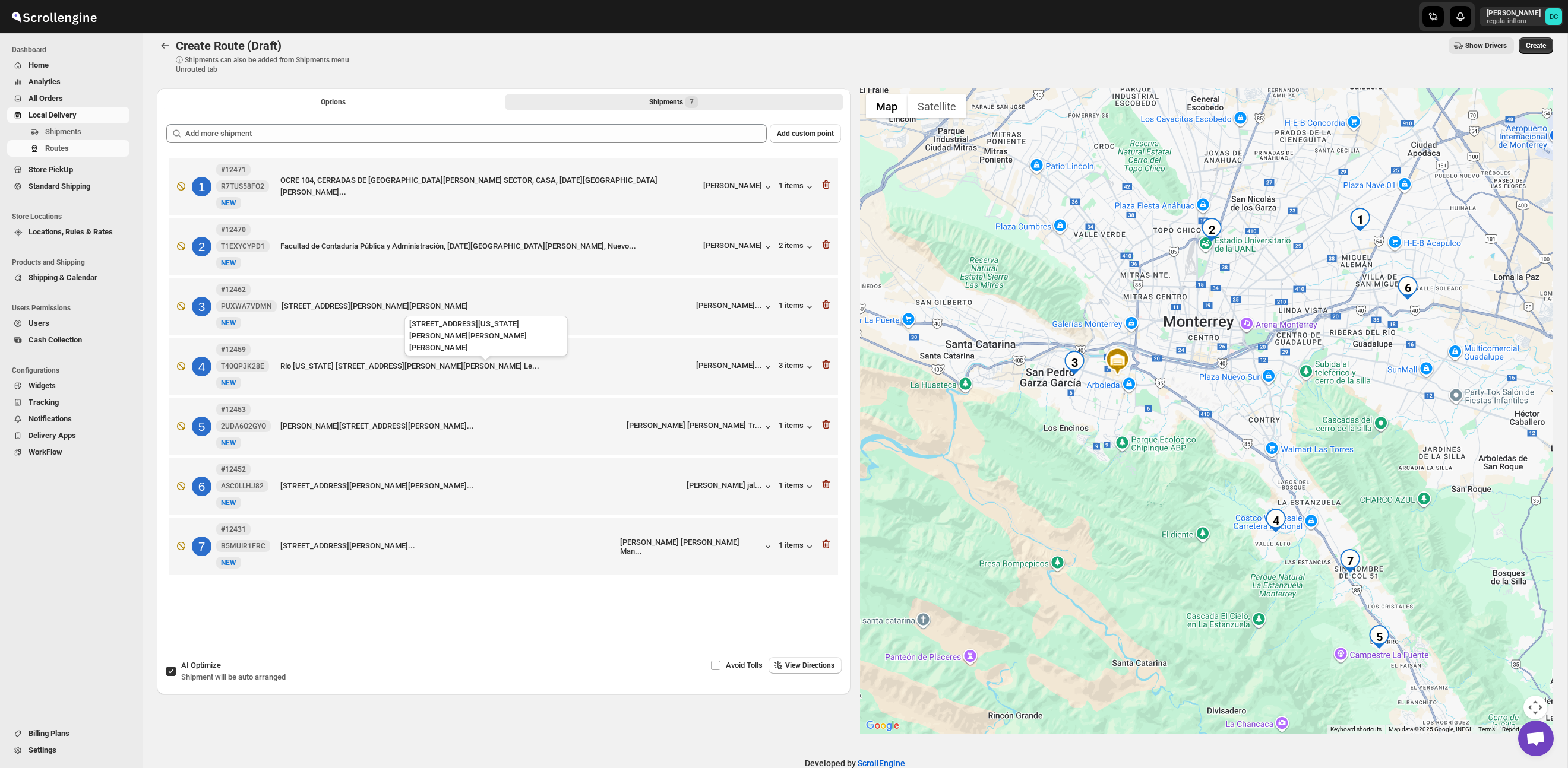
scroll to position [10, 0]
